Goal: Information Seeking & Learning: Learn about a topic

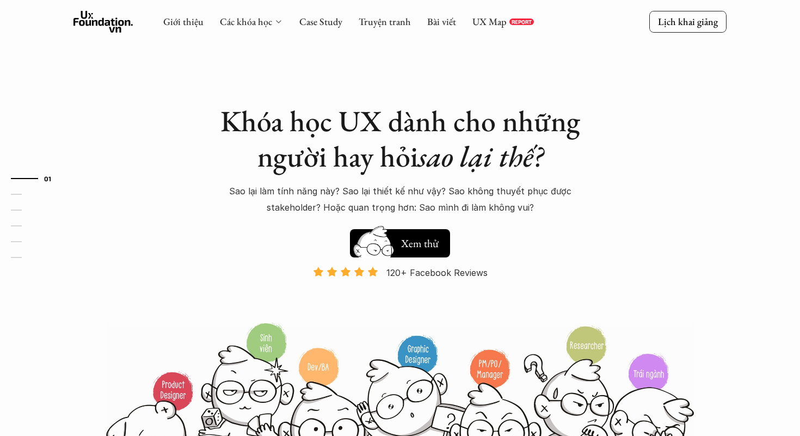
click at [271, 17] on div "Các khóa học" at bounding box center [251, 22] width 63 height 12
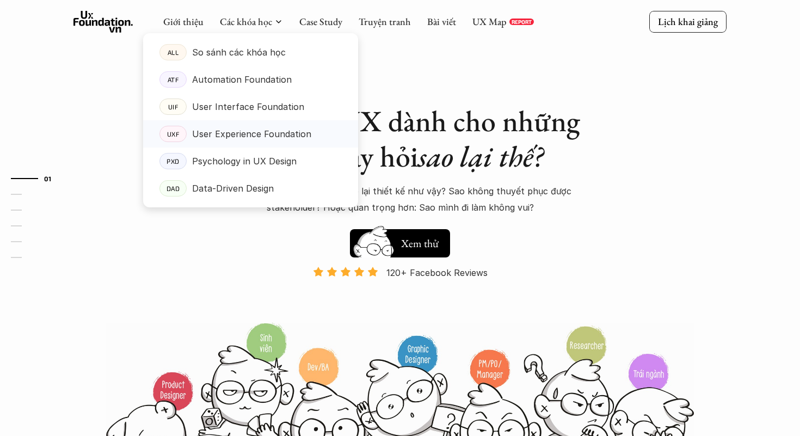
click at [241, 134] on p "User Experience Foundation" at bounding box center [251, 134] width 119 height 16
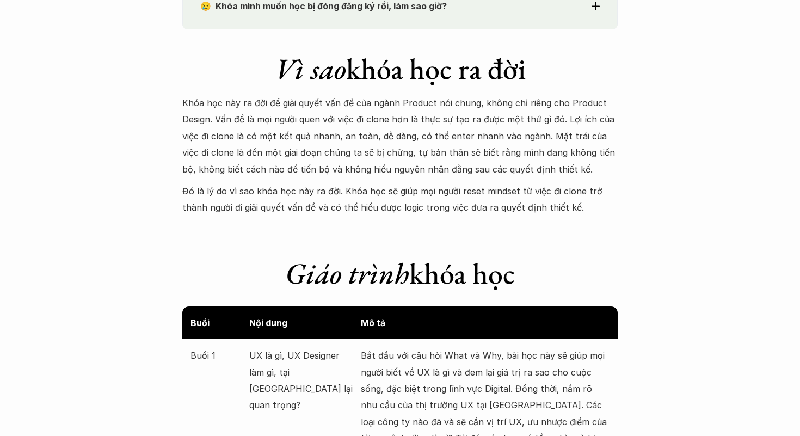
scroll to position [986, 0]
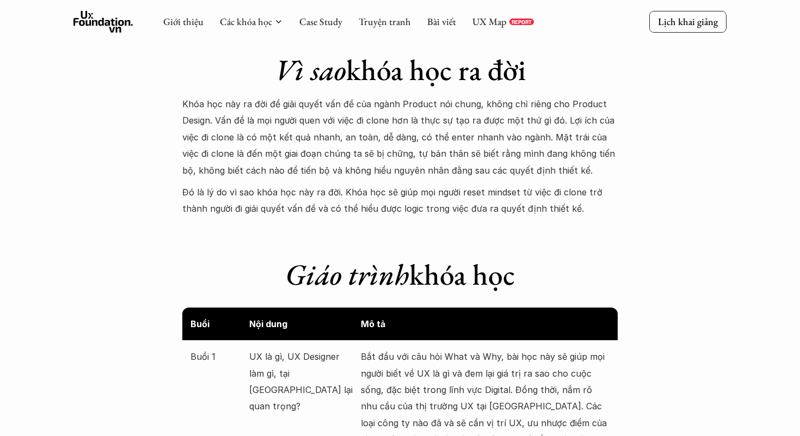
click at [385, 210] on p "Đó là lý do vì sao khóa học này ra đời. Khóa học sẽ giúp mọi người reset mindse…" at bounding box center [399, 200] width 435 height 33
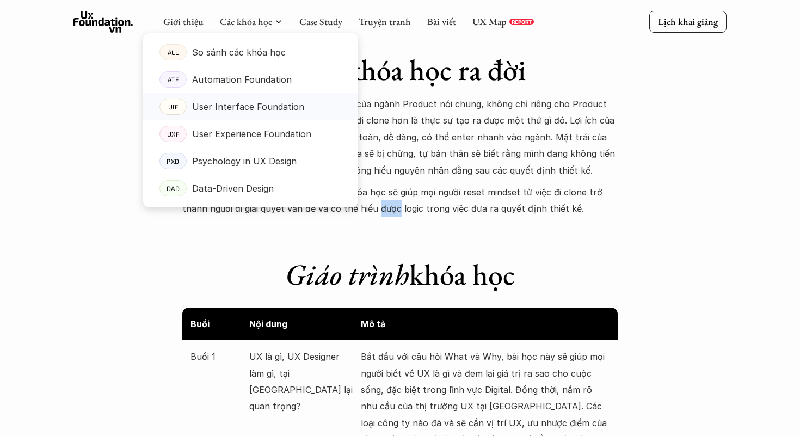
click at [264, 116] on link "UIF User Interface Foundation" at bounding box center [250, 106] width 215 height 27
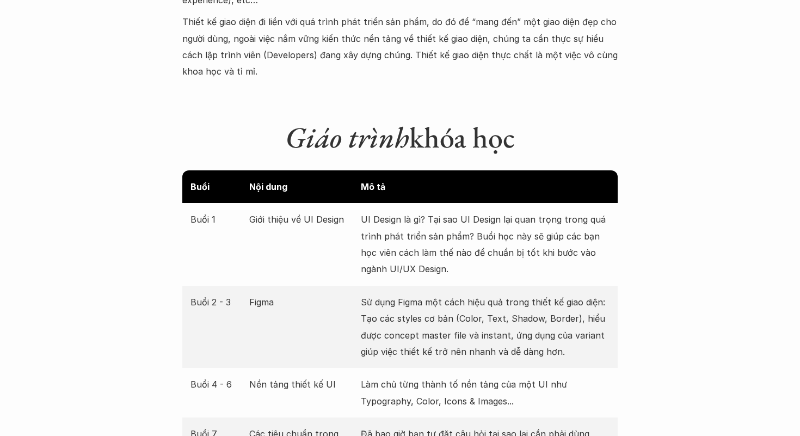
scroll to position [1445, 0]
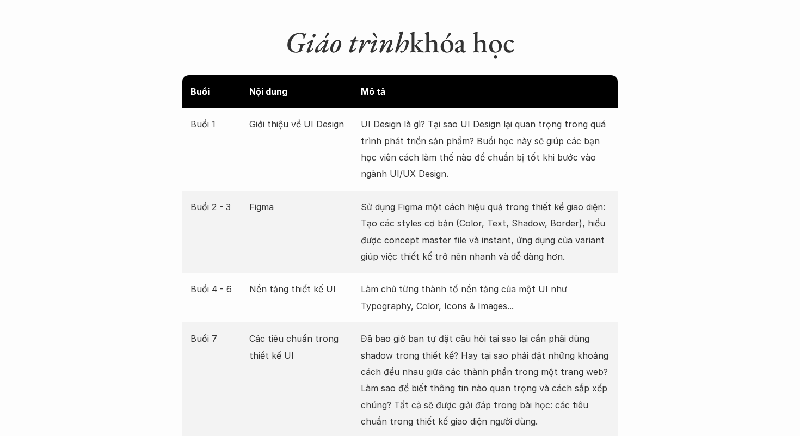
click at [411, 116] on p "UI Design là gì? Tại sao UI Design lại quan trọng trong quá trình phát triển sả…" at bounding box center [485, 149] width 249 height 66
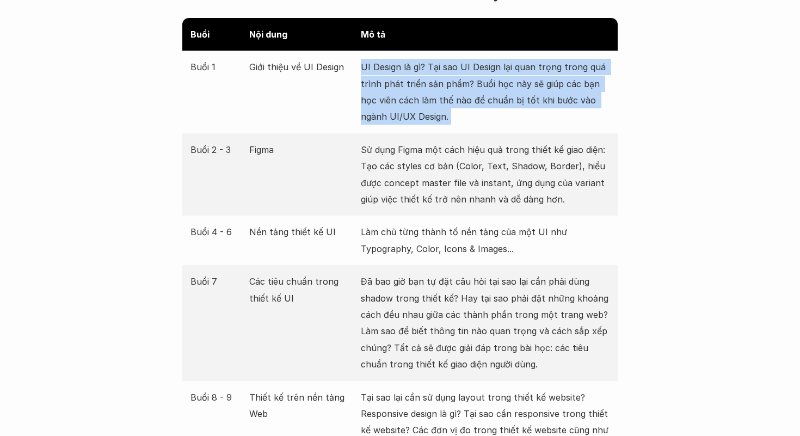
scroll to position [1508, 0]
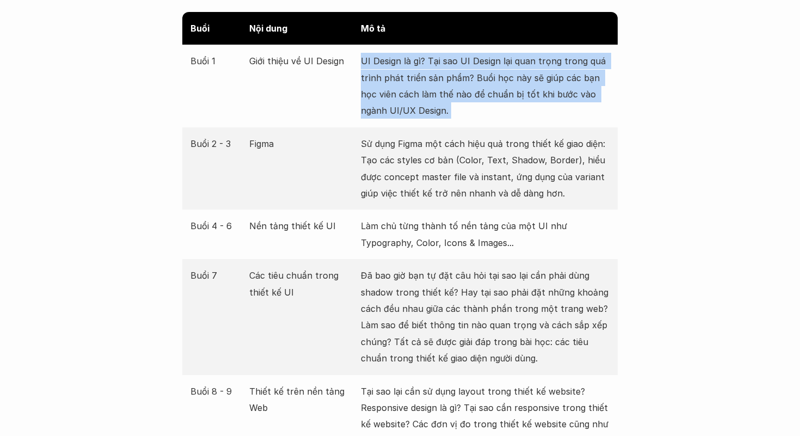
click at [411, 127] on div "Buổi 2 - 3 Figma Sử dụng Figma một cách hiệu quả trong thiết kế giao diện: Tạo …" at bounding box center [399, 168] width 435 height 83
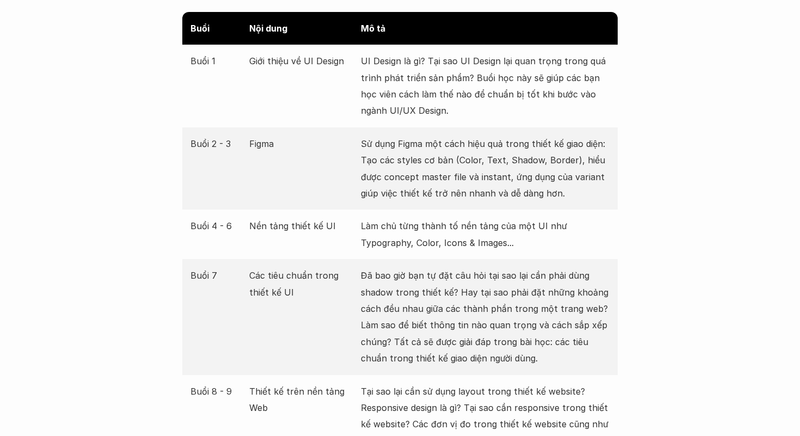
click at [411, 127] on div "Buổi 2 - 3 Figma Sử dụng Figma một cách hiệu quả trong thiết kế giao diện: Tạo …" at bounding box center [399, 168] width 435 height 83
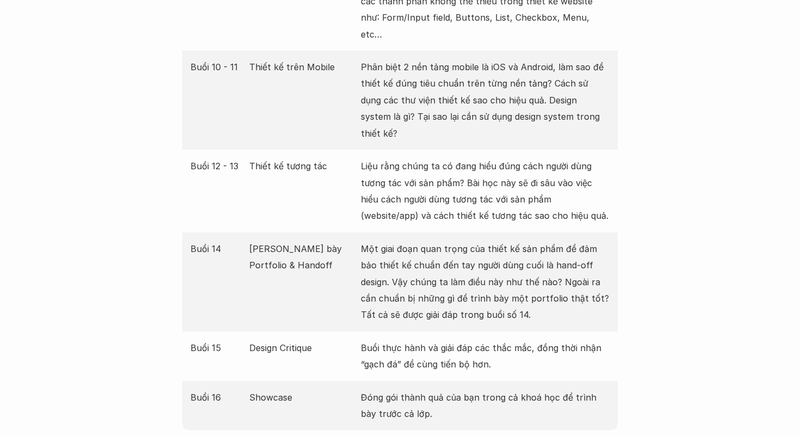
scroll to position [1956, 0]
